Goal: Complete application form

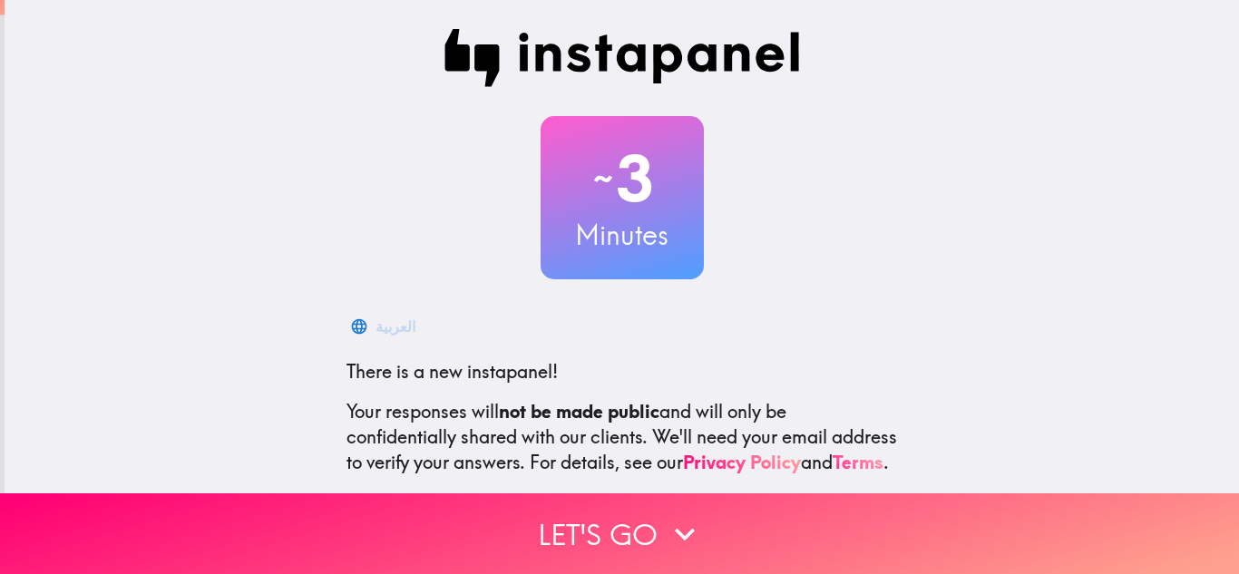
click at [833, 474] on link "Terms" at bounding box center [858, 462] width 51 height 23
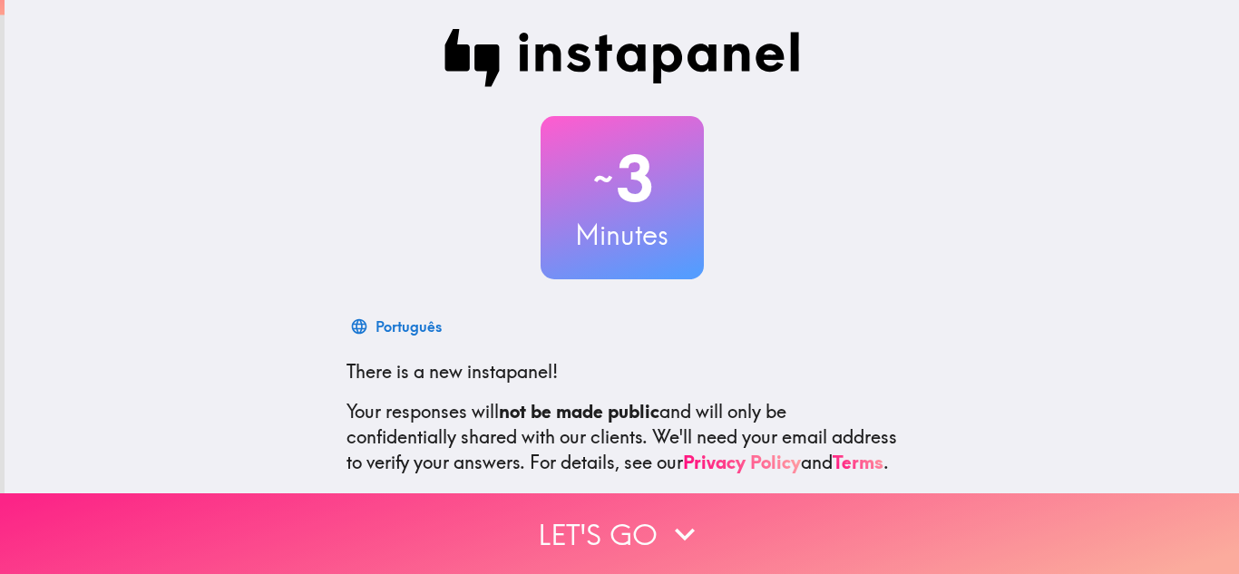
click at [397, 513] on button "Let's go" at bounding box center [619, 534] width 1239 height 81
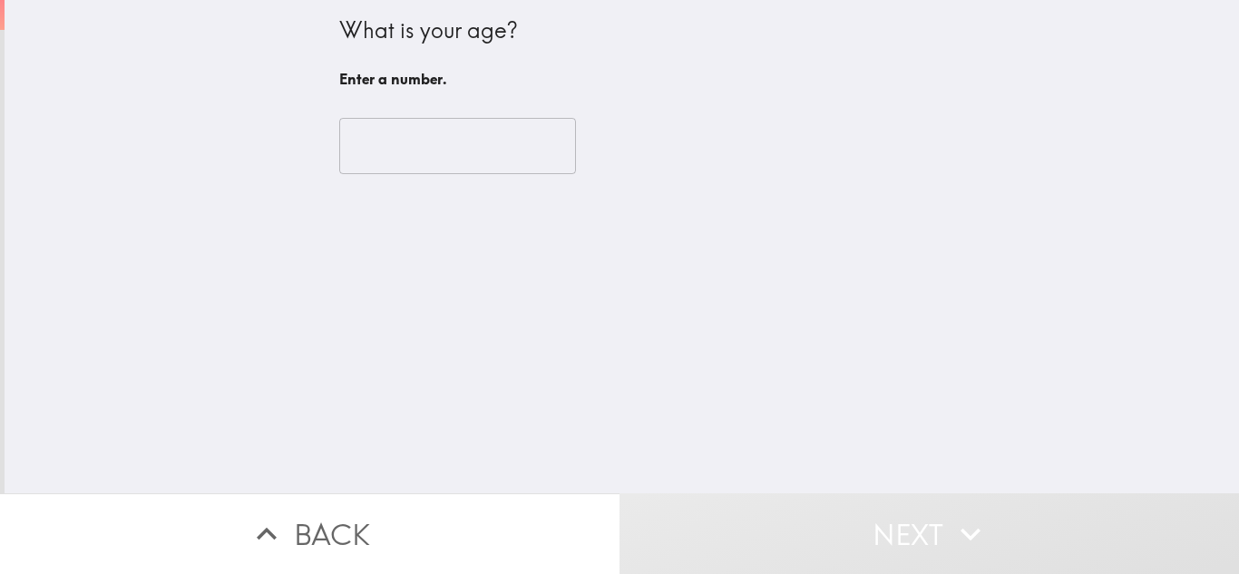
click at [397, 141] on input "number" at bounding box center [457, 146] width 237 height 56
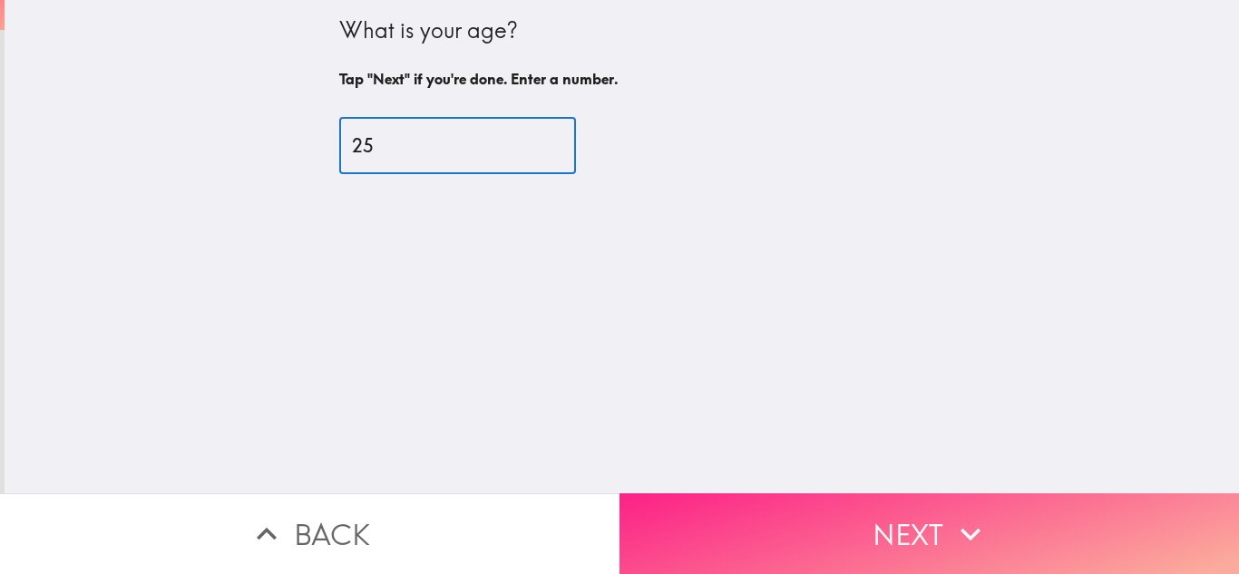
type input "25"
click at [738, 506] on button "Next" at bounding box center [930, 534] width 620 height 81
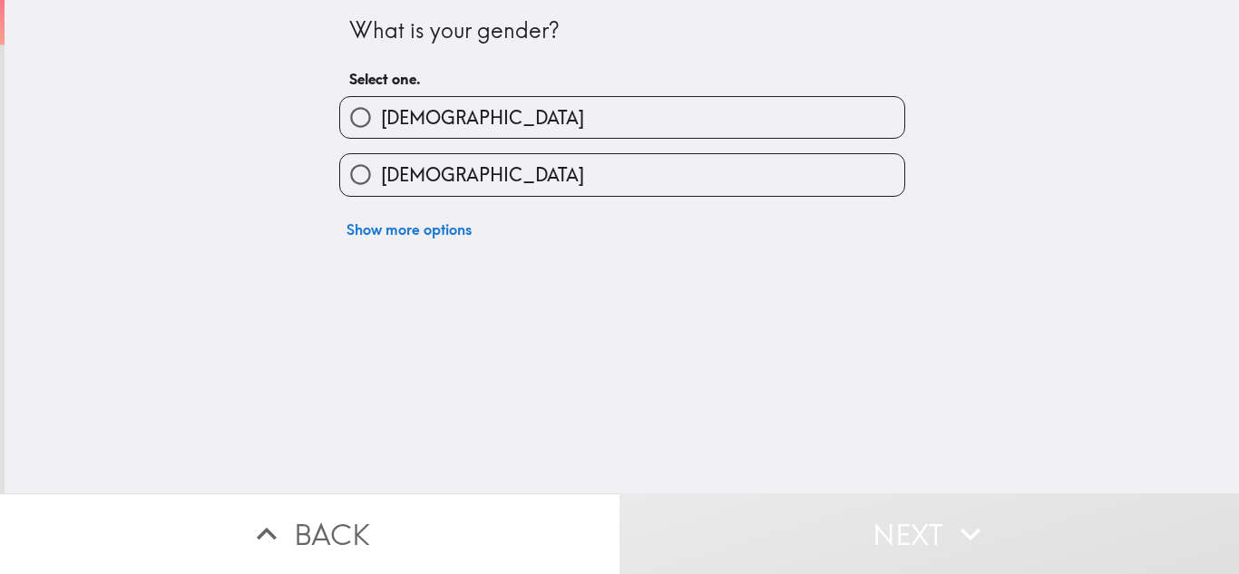
click at [467, 165] on label "[DEMOGRAPHIC_DATA]" at bounding box center [622, 174] width 564 height 41
click at [381, 165] on input "[DEMOGRAPHIC_DATA]" at bounding box center [360, 174] width 41 height 41
radio input "true"
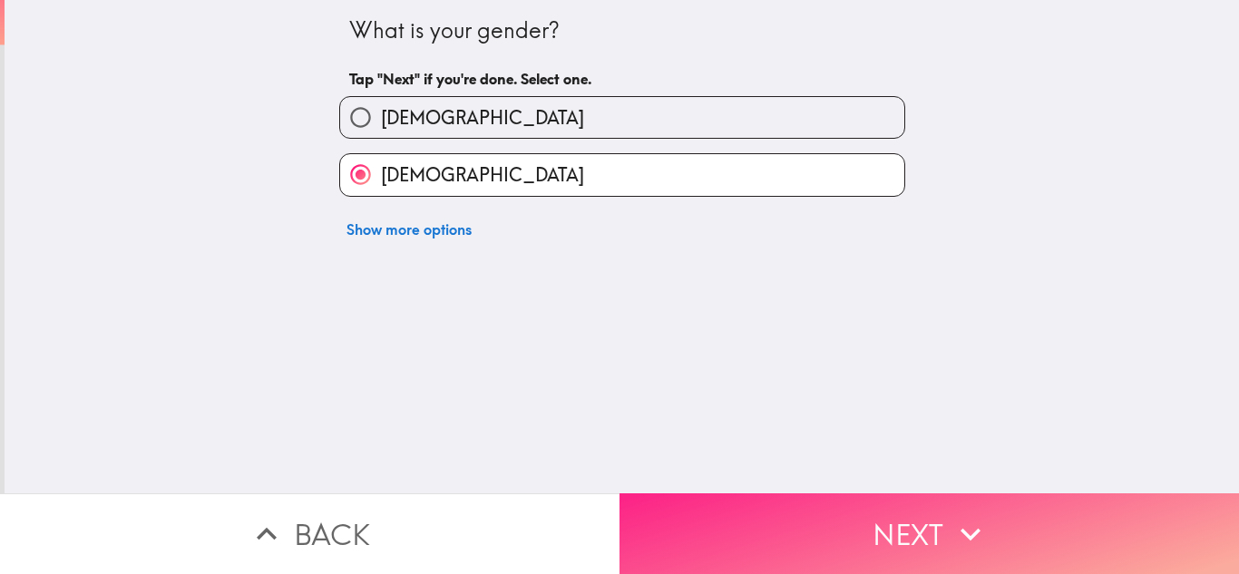
click at [675, 528] on button "Next" at bounding box center [930, 534] width 620 height 81
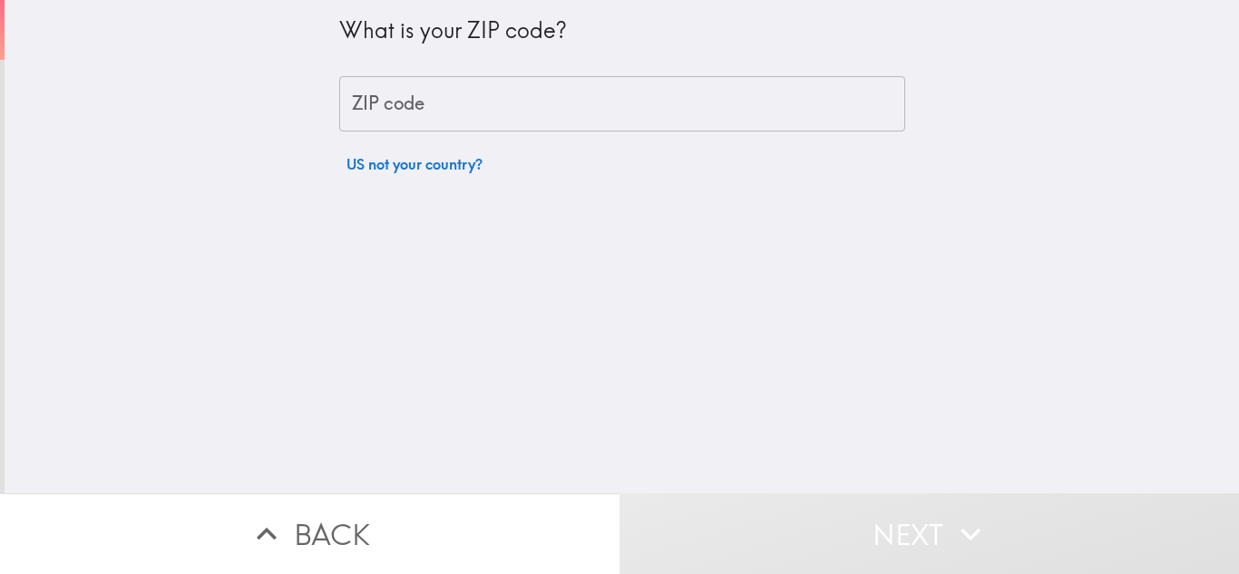
click at [414, 107] on input "ZIP code" at bounding box center [622, 104] width 566 height 56
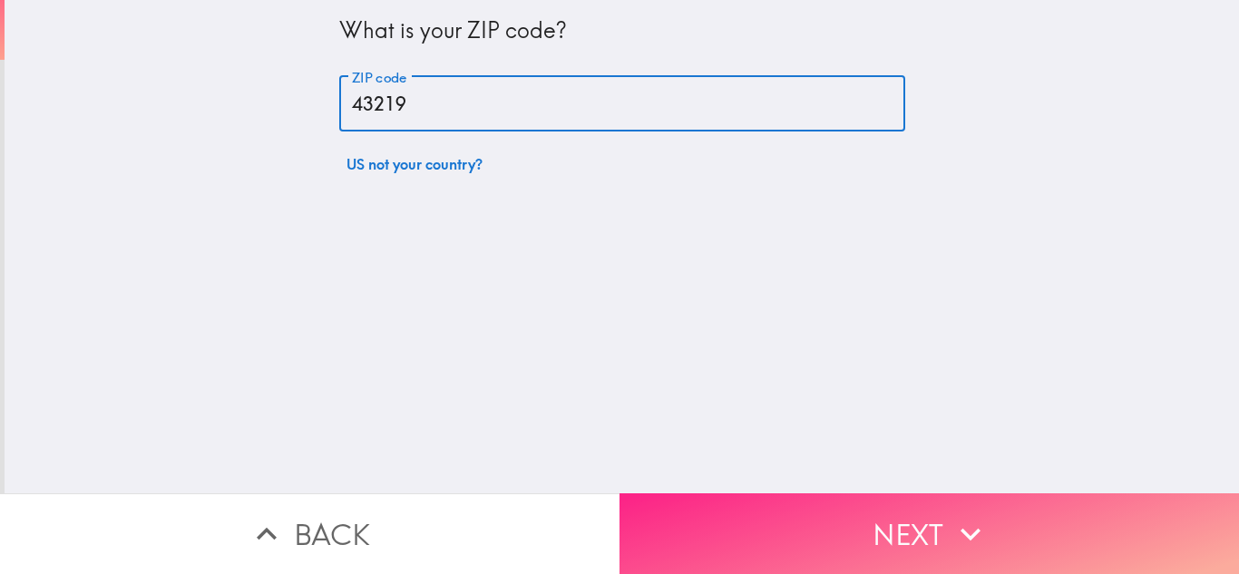
type input "43219"
click at [880, 535] on button "Next" at bounding box center [930, 534] width 620 height 81
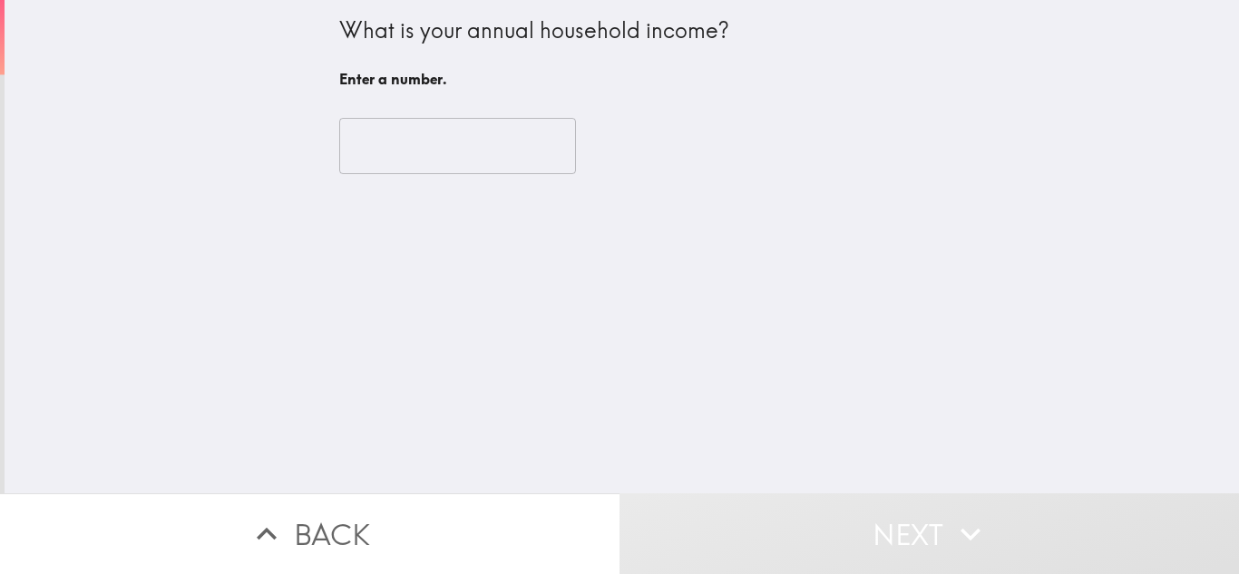
click at [471, 152] on input "number" at bounding box center [457, 146] width 237 height 56
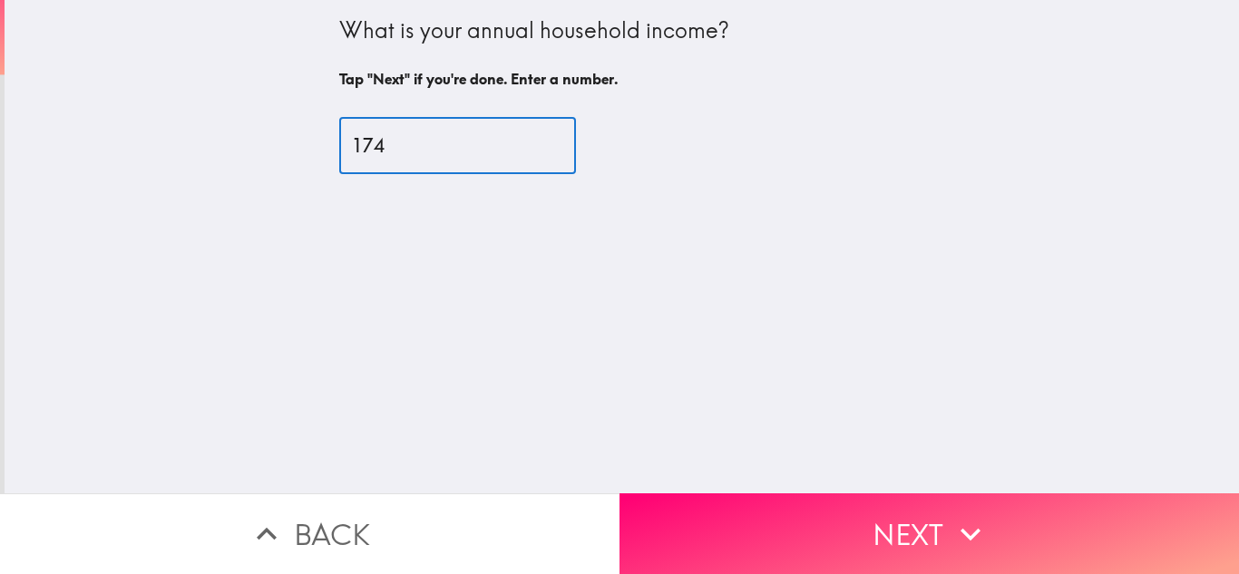
type input "174"
click at [559, 142] on input "174" at bounding box center [457, 146] width 237 height 56
drag, startPoint x: 499, startPoint y: 149, endPoint x: 220, endPoint y: 148, distance: 278.5
click at [220, 148] on div "What is your annual household income? Tap "Next" if you're done. Enter a number…" at bounding box center [622, 247] width 1235 height 494
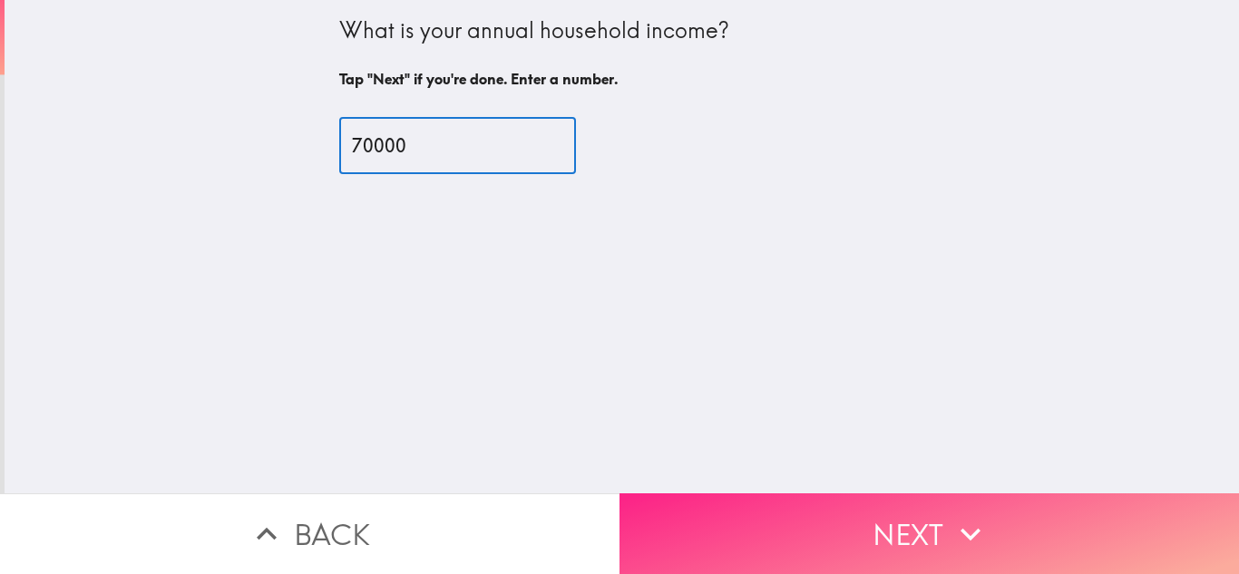
type input "70000"
click at [708, 508] on button "Next" at bounding box center [930, 534] width 620 height 81
